Goal: Information Seeking & Learning: Understand process/instructions

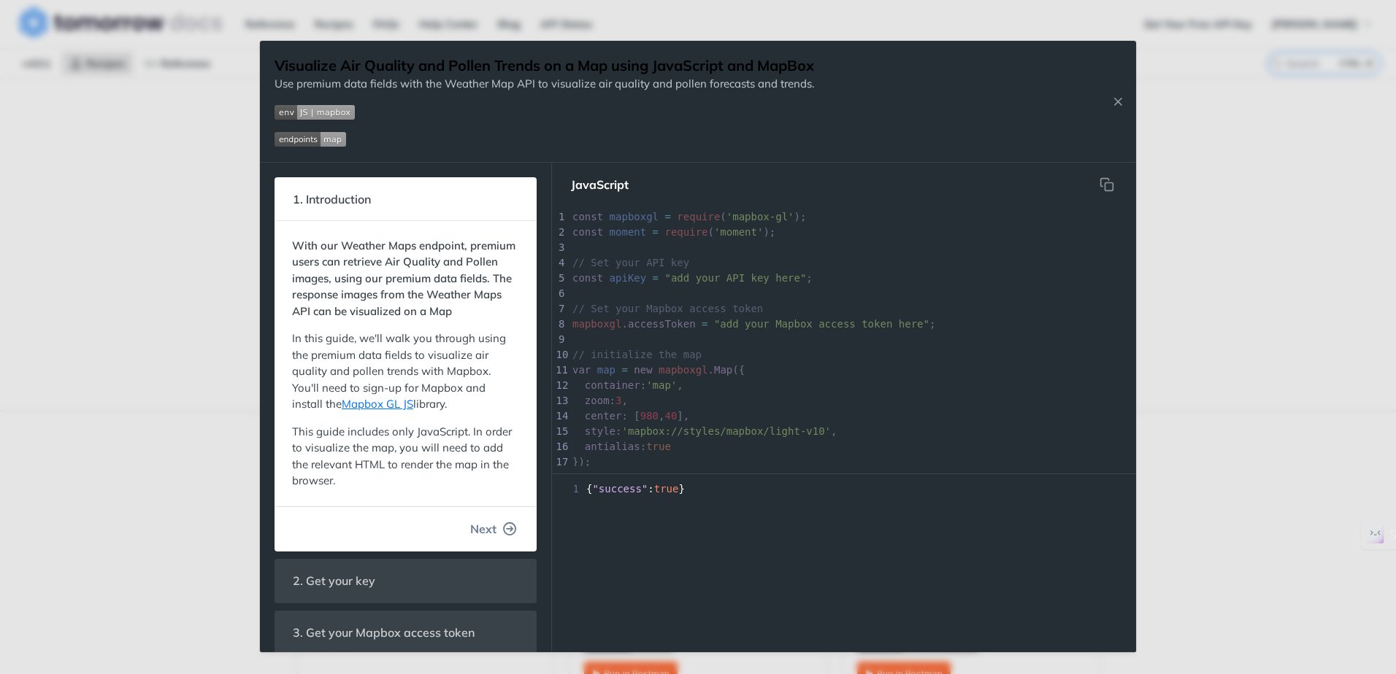
click at [505, 532] on button "Next" at bounding box center [493, 529] width 70 height 29
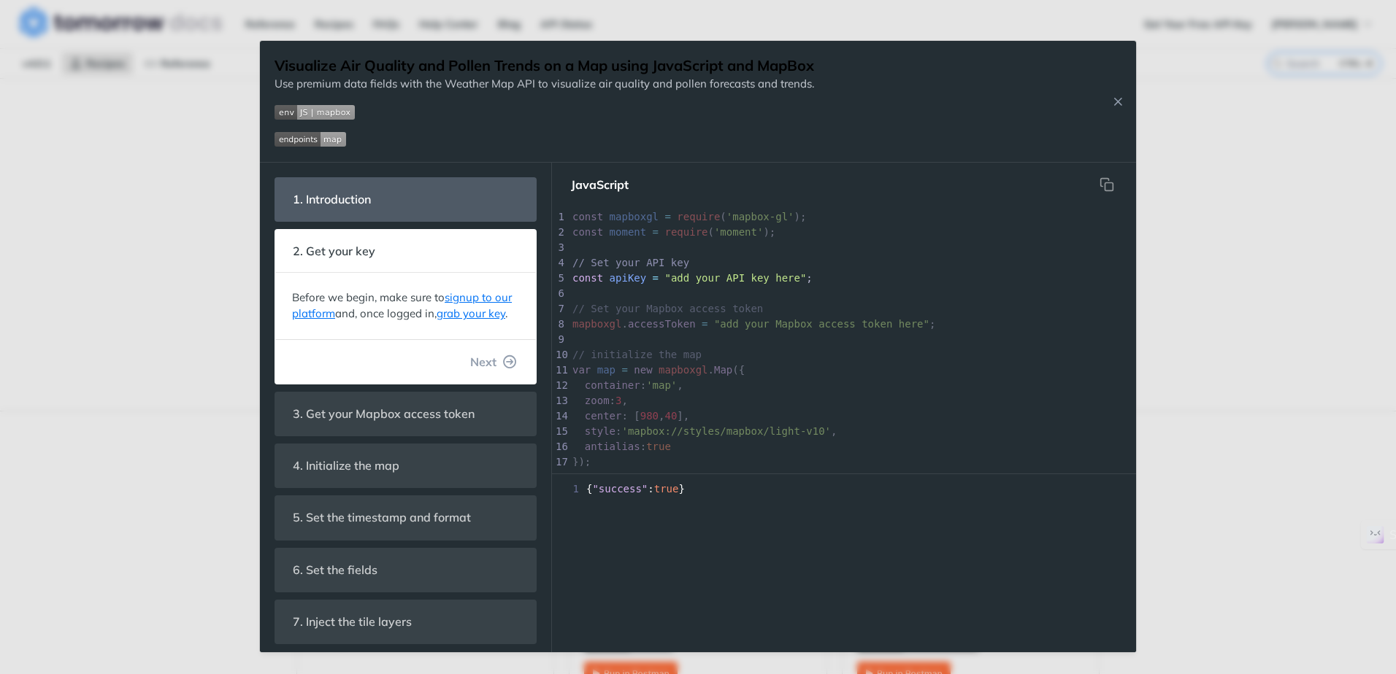
scroll to position [193, 0]
click at [504, 369] on icon "button" at bounding box center [510, 361] width 13 height 13
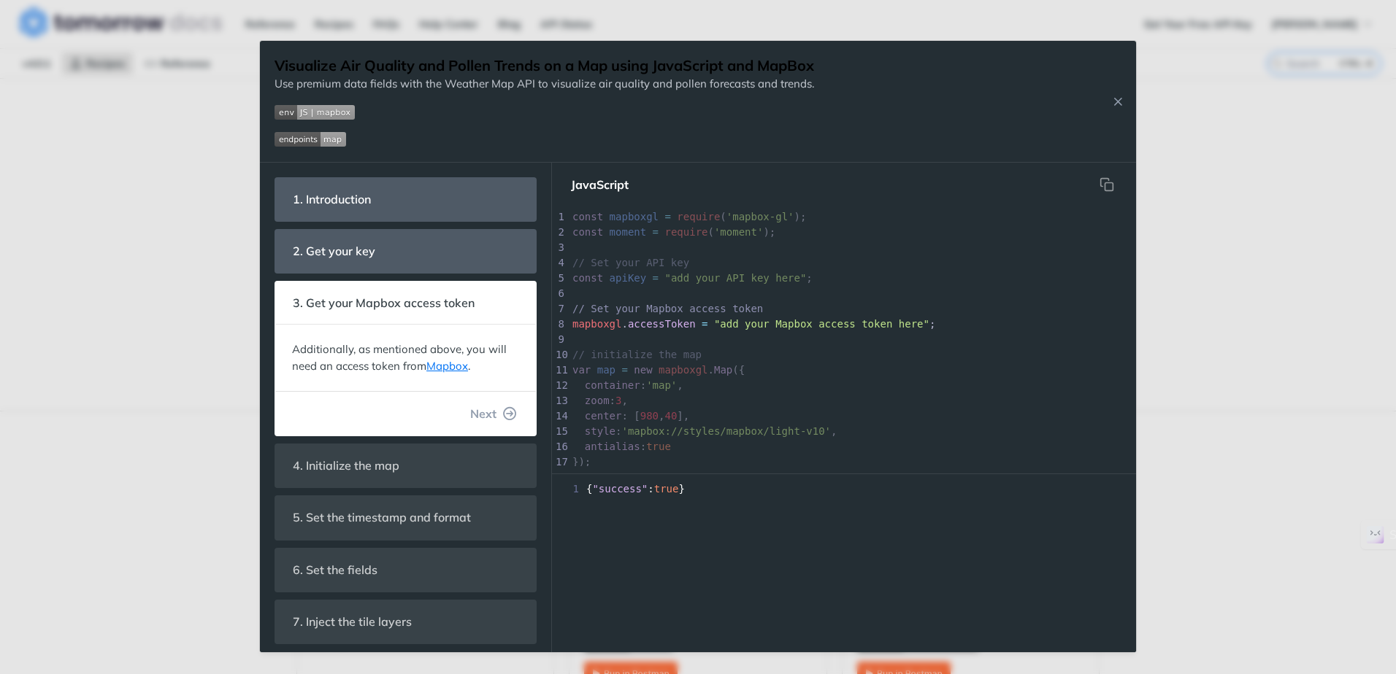
scroll to position [26, 0]
click at [504, 417] on icon "button" at bounding box center [510, 413] width 13 height 13
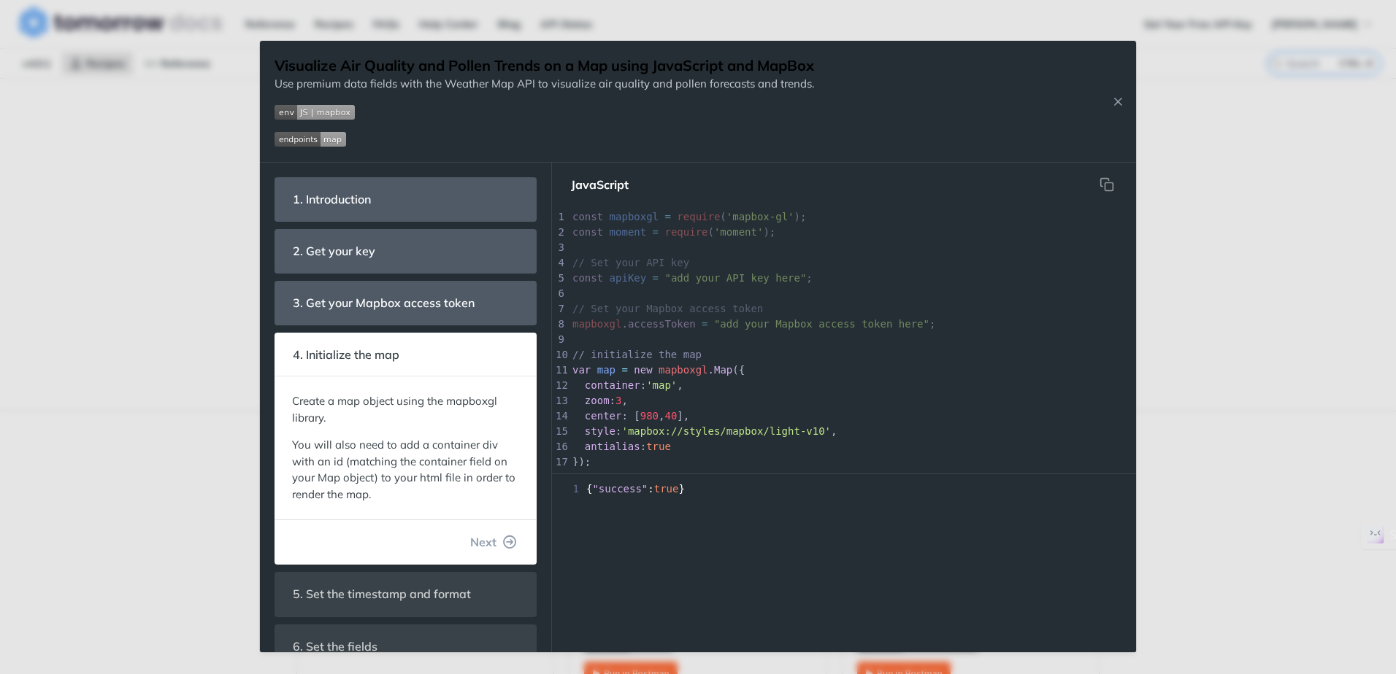
scroll to position [58, 0]
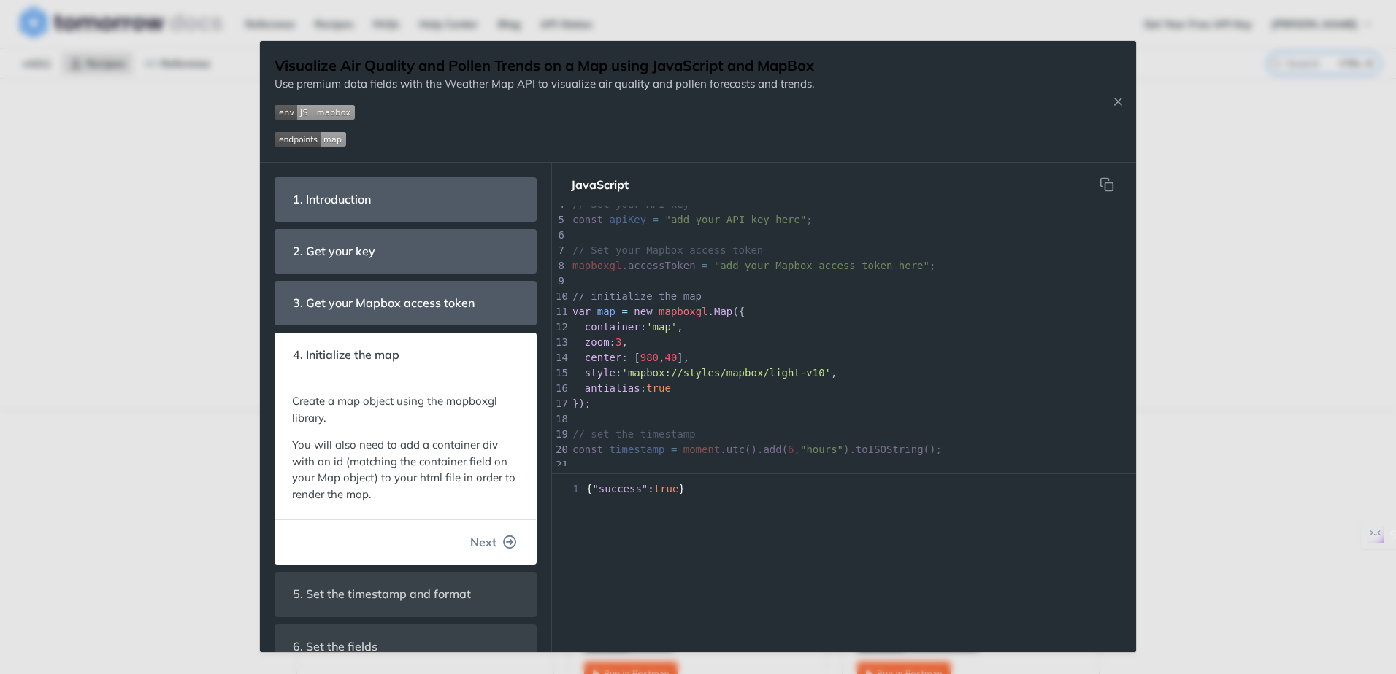
click at [504, 542] on icon "button" at bounding box center [510, 542] width 13 height 13
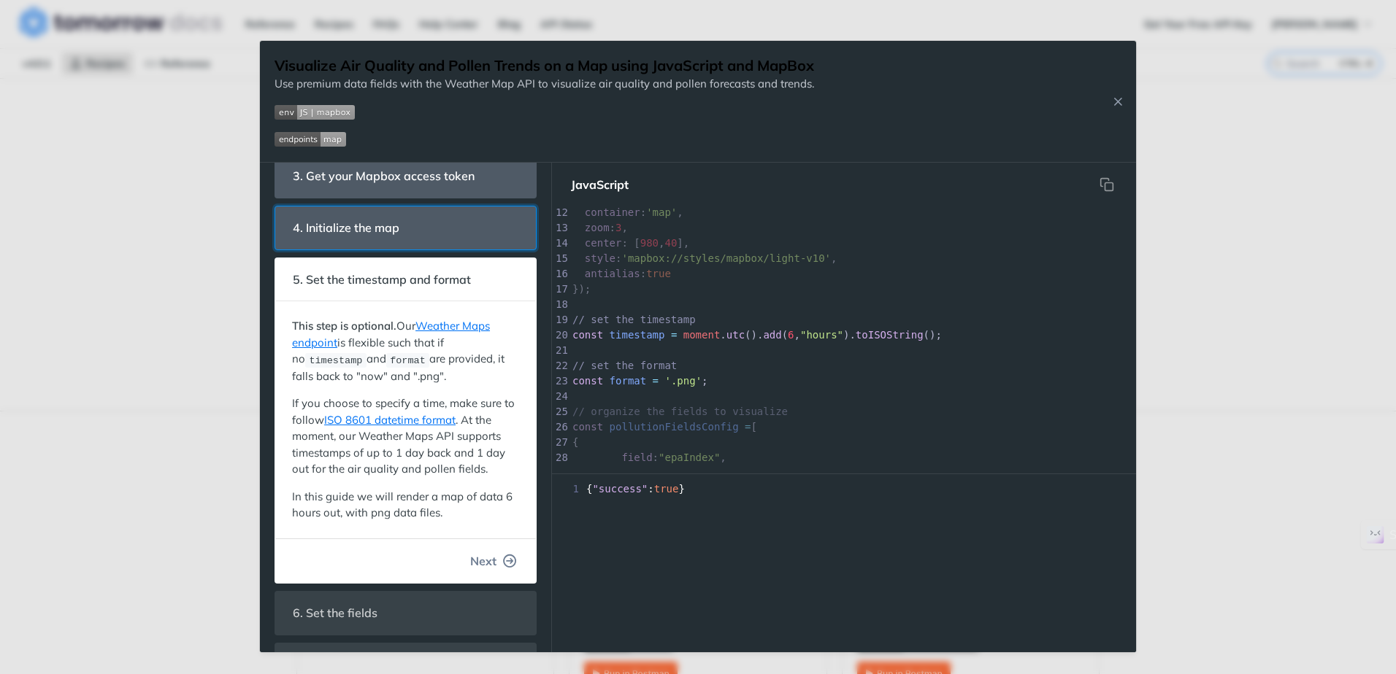
scroll to position [176, 0]
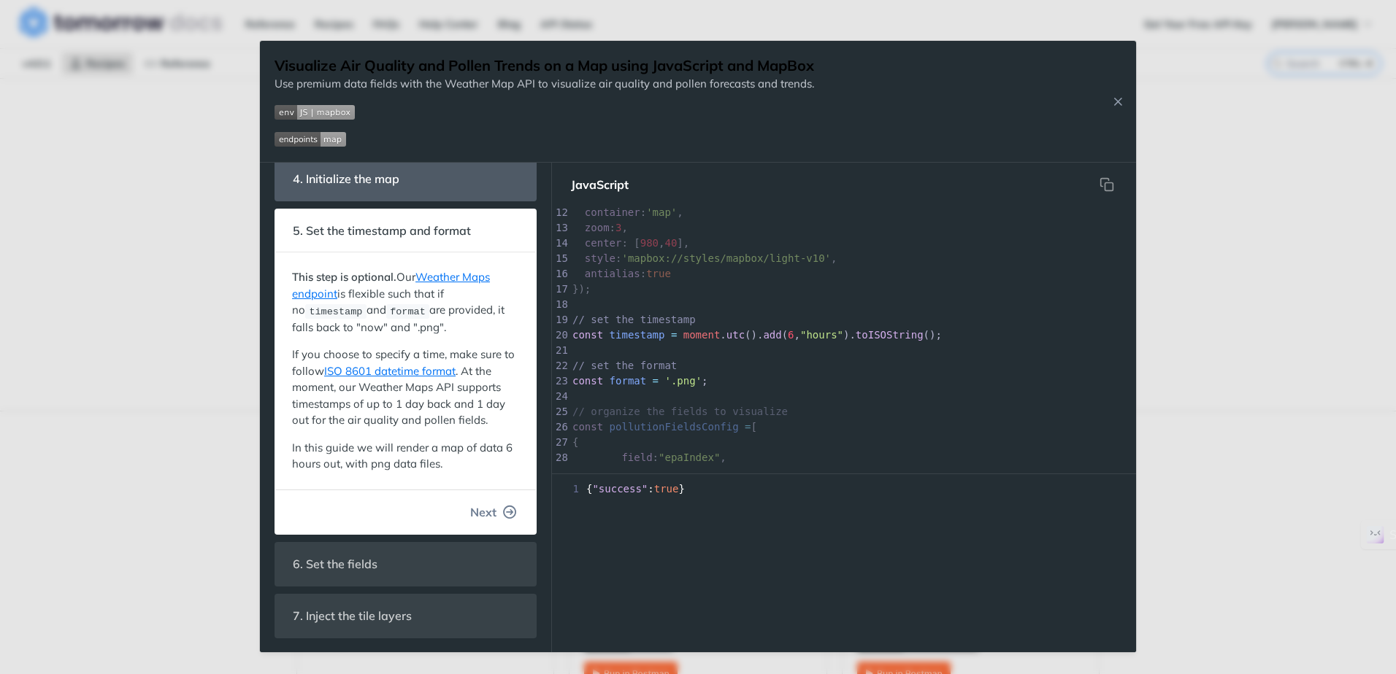
click at [504, 507] on icon "button" at bounding box center [510, 512] width 13 height 13
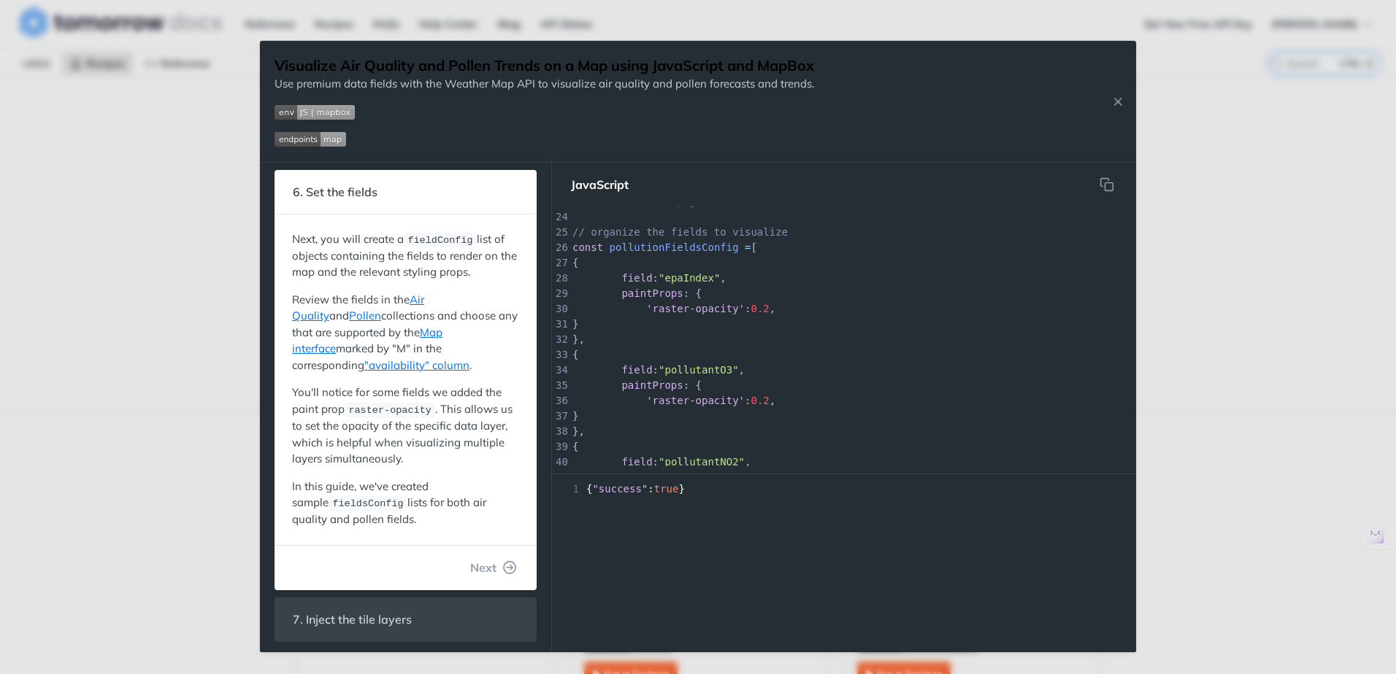
scroll to position [269, 0]
click at [504, 564] on icon "button" at bounding box center [510, 565] width 13 height 13
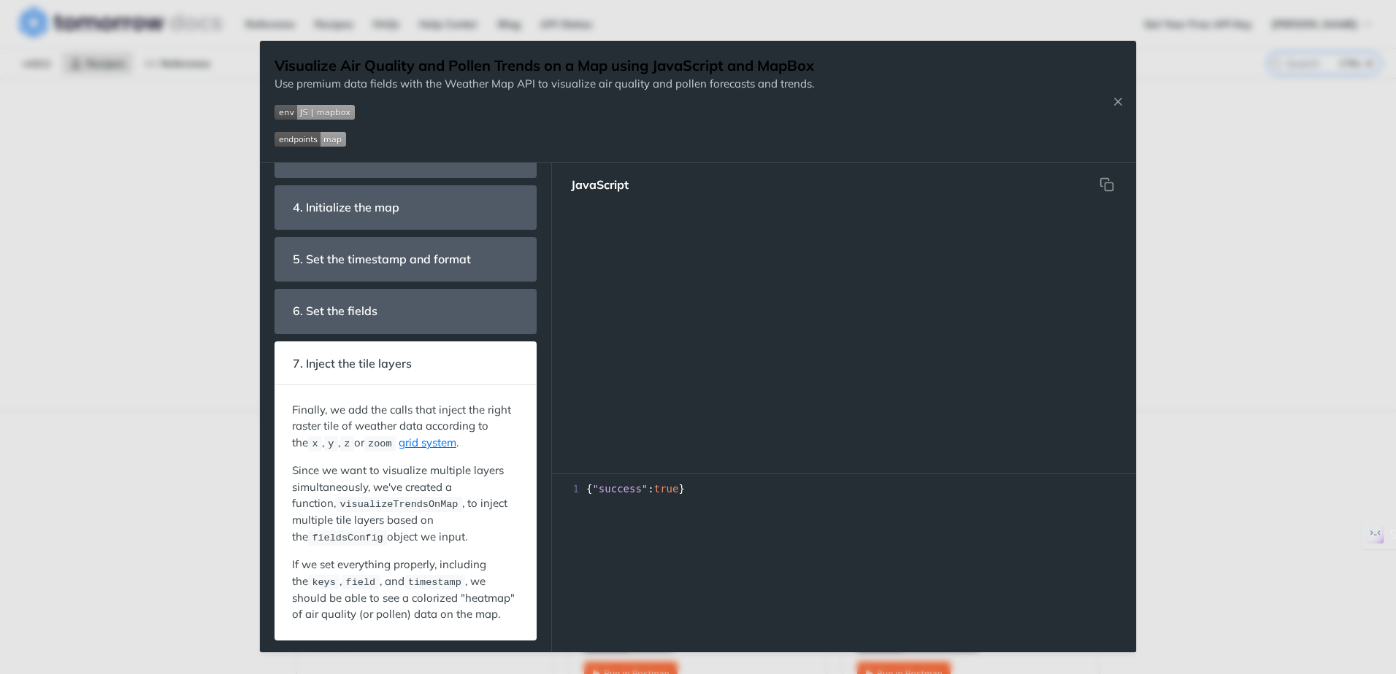
scroll to position [981, 0]
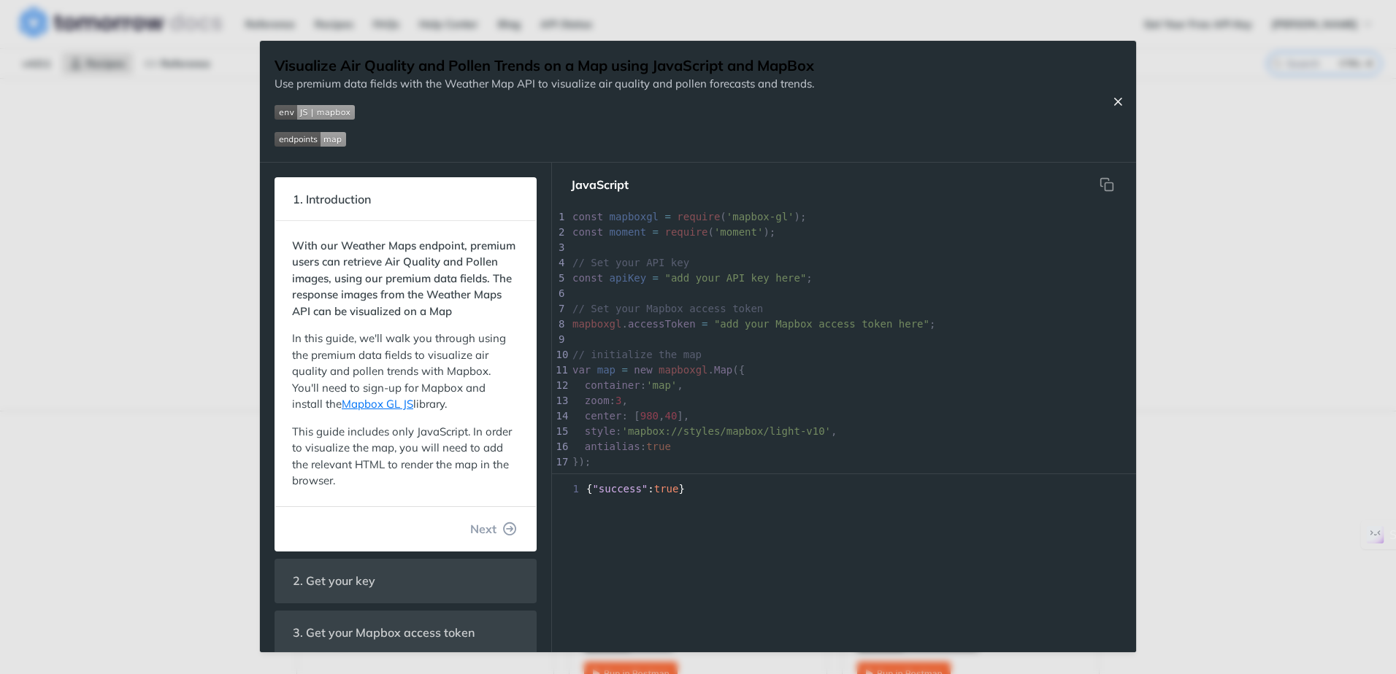
click at [1120, 100] on icon "Close Recipe" at bounding box center [1117, 101] width 13 height 13
